Goal: Task Accomplishment & Management: Use online tool/utility

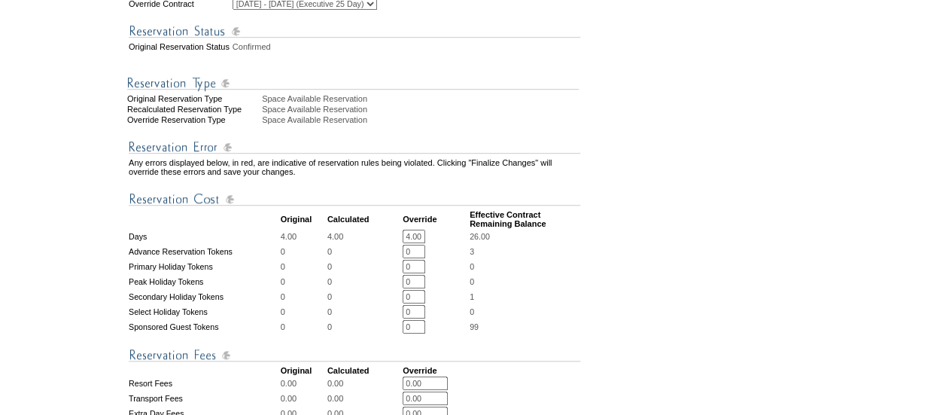
scroll to position [366, 0]
click at [412, 244] on input "4.00" at bounding box center [414, 237] width 23 height 14
type input "0.00"
click at [672, 336] on form "Follow Us ::" at bounding box center [473, 208] width 947 height 1140
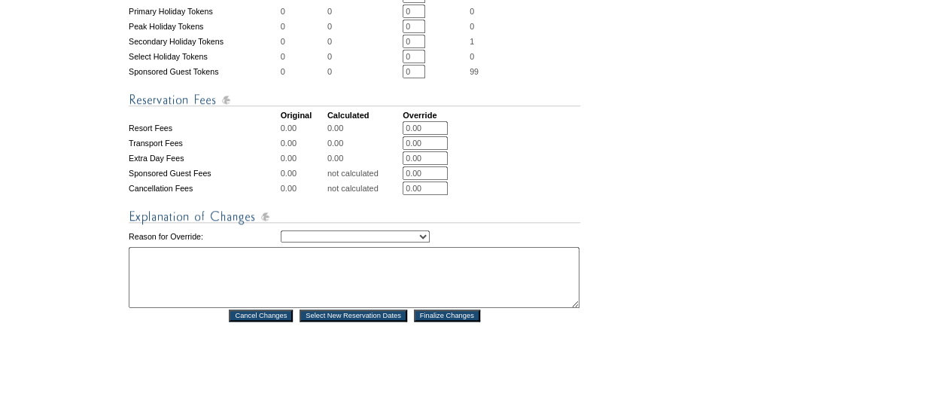
scroll to position [622, 0]
click at [360, 242] on select "Creating Continuous Stay Days Rebooked After Cancellation Editing Occupant Expe…" at bounding box center [355, 236] width 149 height 12
select select "1042"
click at [281, 242] on select "Creating Continuous Stay Days Rebooked After Cancellation Editing Occupant Expe…" at bounding box center [355, 236] width 149 height 12
click at [136, 307] on textarea at bounding box center [354, 276] width 451 height 61
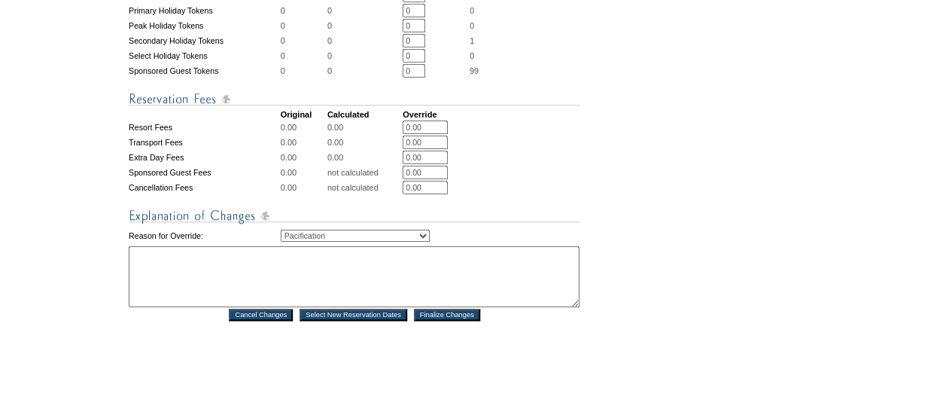
click at [183, 307] on textarea at bounding box center [354, 276] width 451 height 61
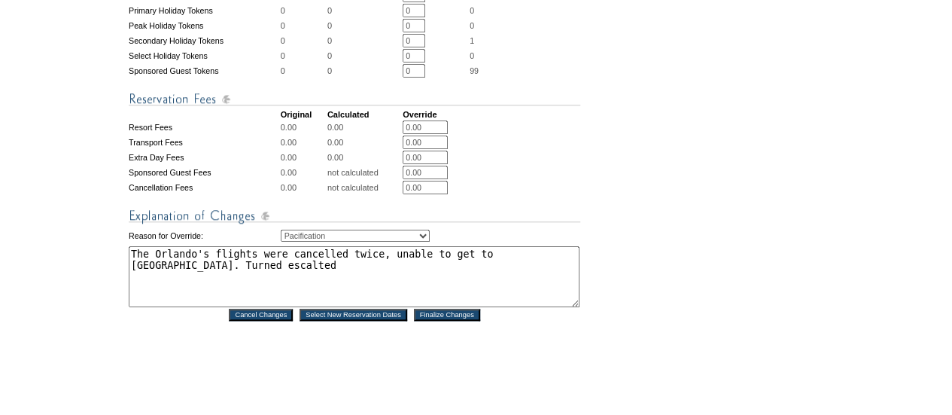
click at [154, 295] on textarea "The Orlando's flights were cancelled twice, unable to get to Abaco. Turned esca…" at bounding box center [354, 276] width 451 height 61
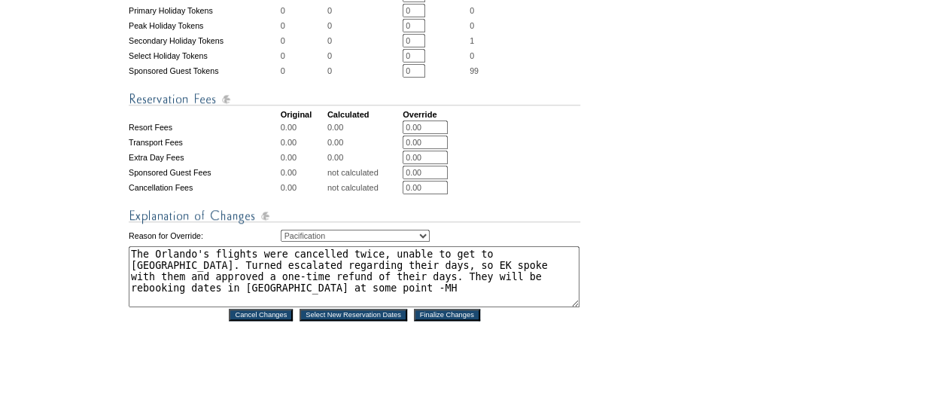
type textarea "The Orlando's flights were cancelled twice, unable to get to Abaco. Turned esca…"
click at [442, 321] on input "Finalize Changes" at bounding box center [447, 315] width 66 height 12
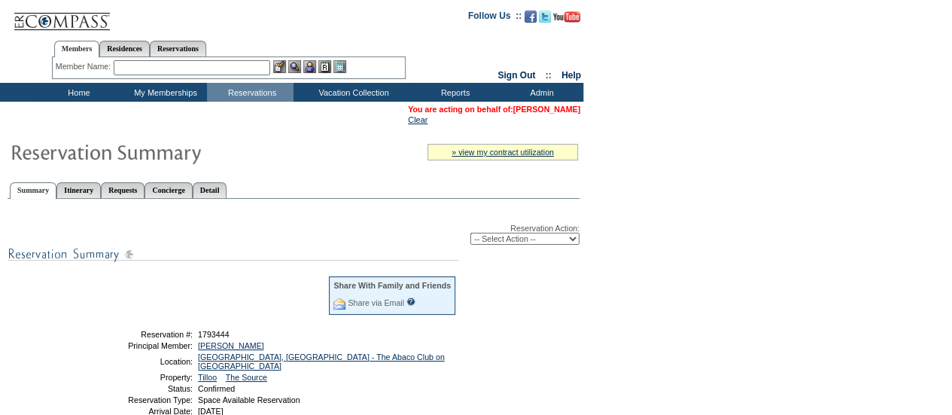
click at [571, 112] on link "[PERSON_NAME]" at bounding box center [546, 109] width 67 height 9
